Goal: Task Accomplishment & Management: Use online tool/utility

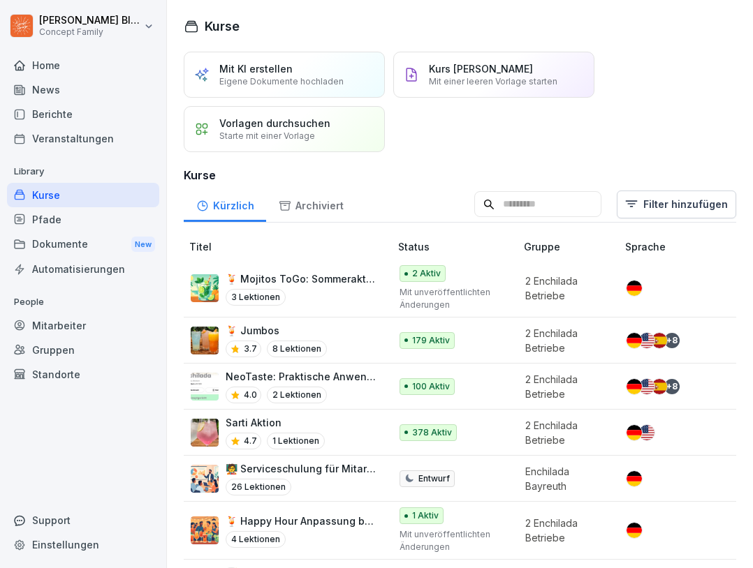
click at [311, 286] on div "🍹 Mojitos ToGo: Sommeraktion 2025 3 Lektionen" at bounding box center [301, 289] width 150 height 34
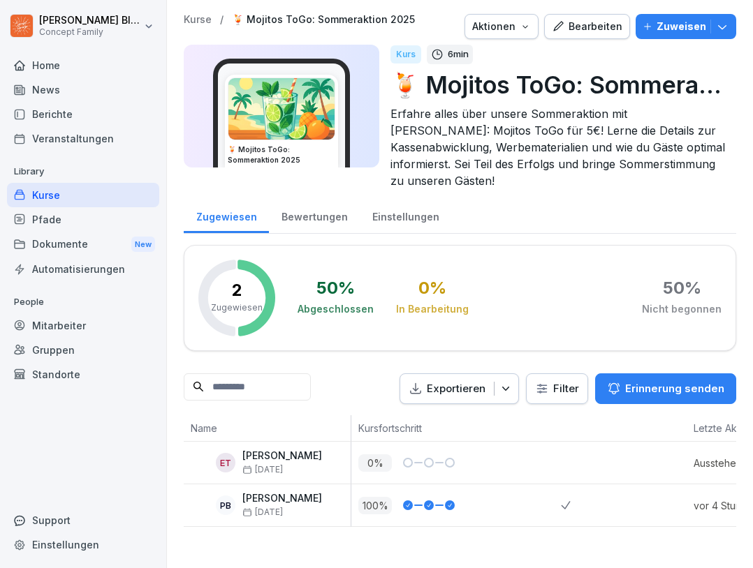
click at [552, 27] on icon "button" at bounding box center [558, 26] width 13 height 13
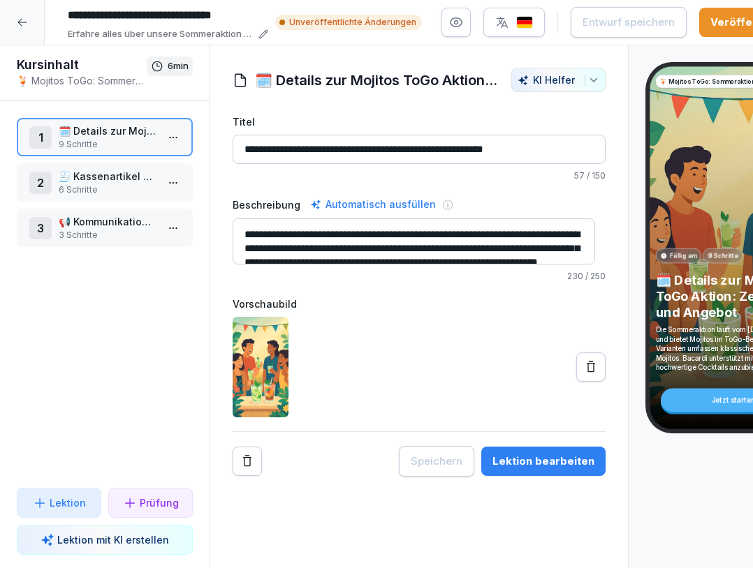
click at [569, 463] on div "Lektion bearbeiten" at bounding box center [543, 461] width 102 height 15
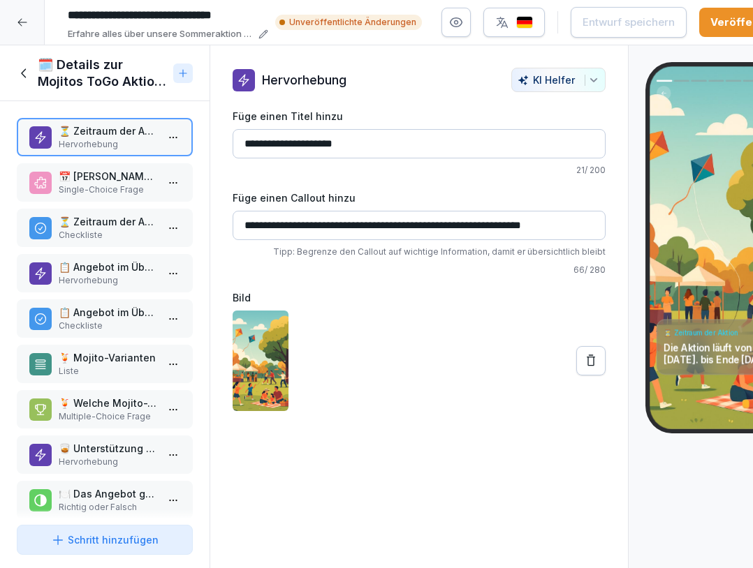
click at [121, 413] on p "Multiple-Choice Frage" at bounding box center [108, 417] width 98 height 13
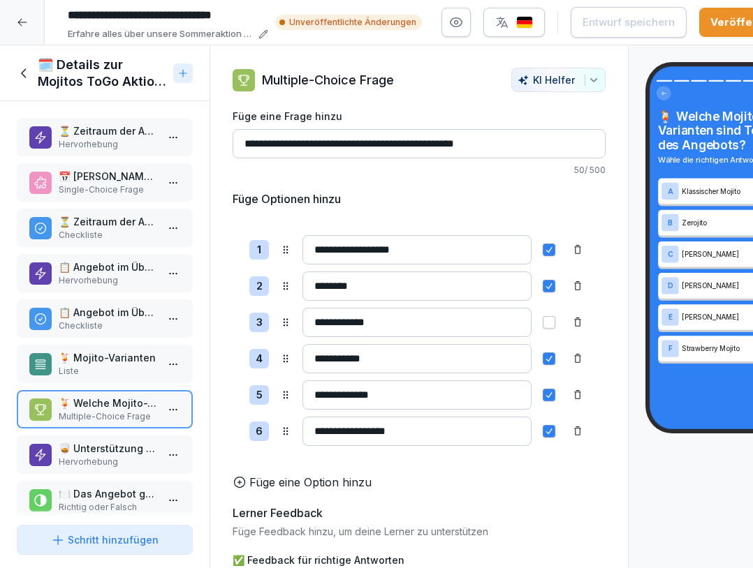
click at [133, 452] on p "🥃 Unterstützung durch [PERSON_NAME]" at bounding box center [108, 448] width 98 height 15
